Goal: Information Seeking & Learning: Learn about a topic

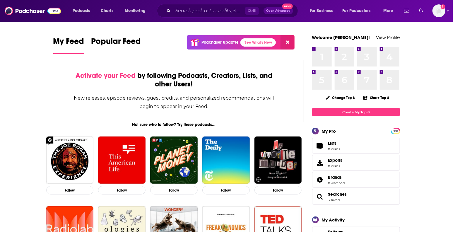
click at [211, 16] on div "Ctrl K Open Advanced New" at bounding box center [227, 10] width 141 height 13
click at [213, 12] on input "Search podcasts, credits, & more..." at bounding box center [209, 10] width 72 height 9
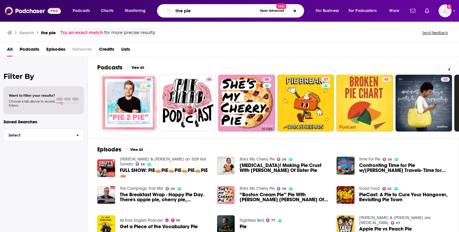
click at [205, 13] on input "the pie" at bounding box center [215, 10] width 84 height 9
type input "the pie [GEOGRAPHIC_DATA]"
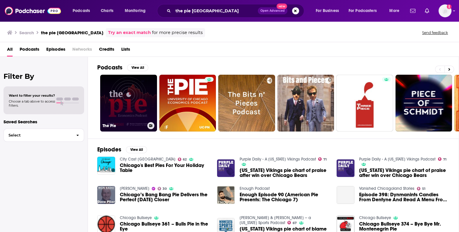
click at [132, 113] on link "The Pie" at bounding box center [128, 103] width 57 height 57
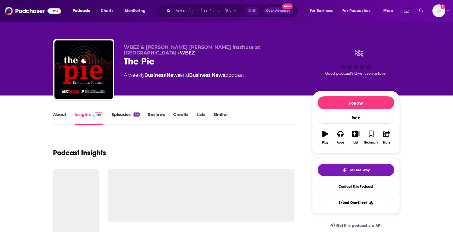
scroll to position [36, 0]
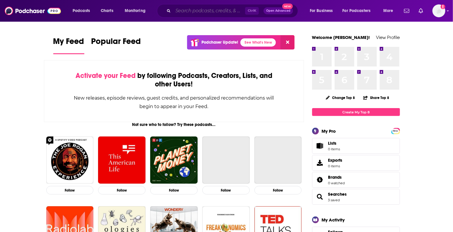
click at [229, 9] on input "Search podcasts, credits, & more..." at bounding box center [209, 10] width 72 height 9
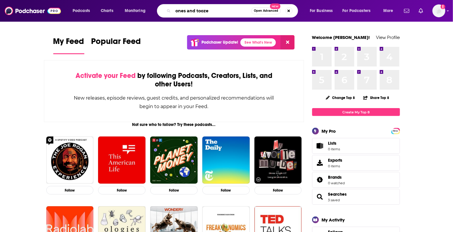
type input "ones and tooze"
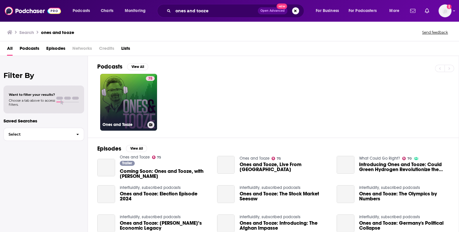
click at [142, 106] on link "75 Ones and Tooze" at bounding box center [128, 102] width 57 height 57
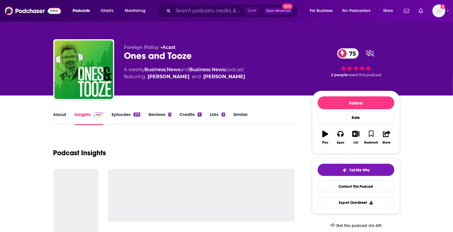
click at [127, 115] on link "Episodes 215" at bounding box center [126, 118] width 28 height 13
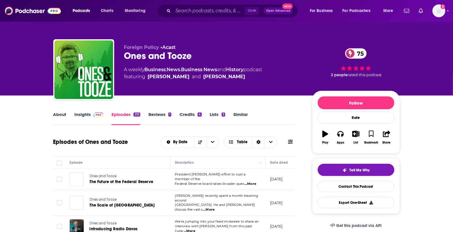
click at [86, 117] on link "Insights" at bounding box center [89, 118] width 29 height 13
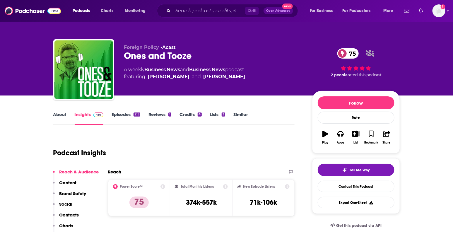
click at [63, 115] on link "About" at bounding box center [59, 118] width 13 height 13
